Goal: Task Accomplishment & Management: Complete application form

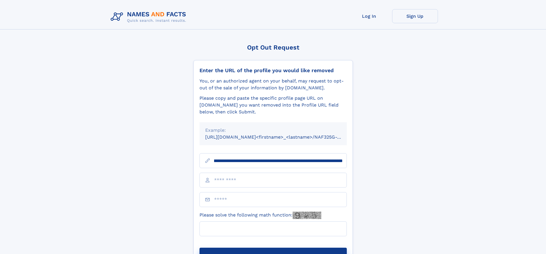
scroll to position [0, 71]
type input "**********"
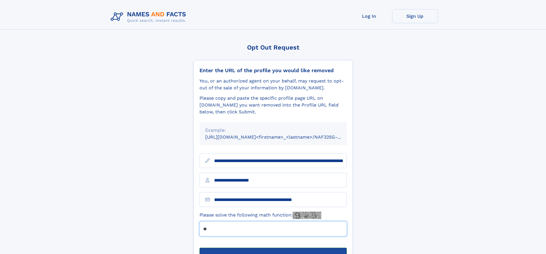
type input "**"
click at [273, 248] on button "Submit Opt Out Request" at bounding box center [272, 257] width 147 height 18
